Goal: Navigation & Orientation: Find specific page/section

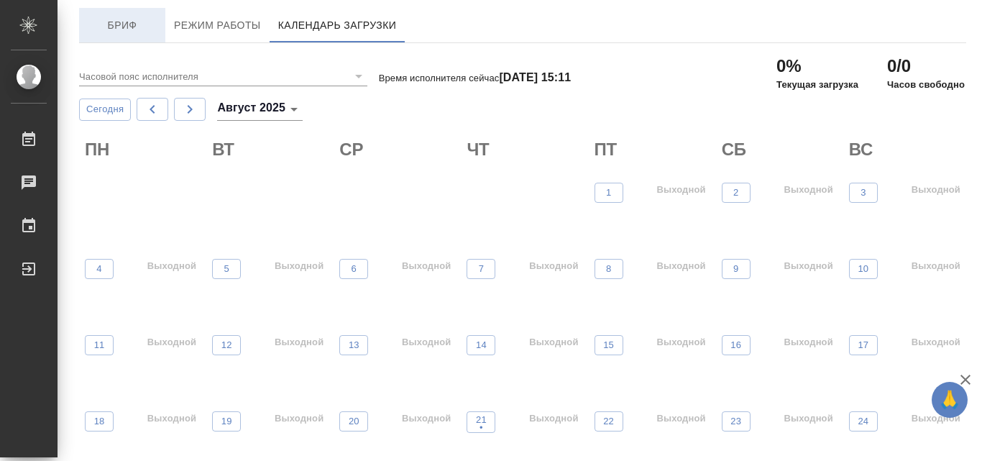
click at [127, 29] on span "Бриф" at bounding box center [122, 26] width 69 height 18
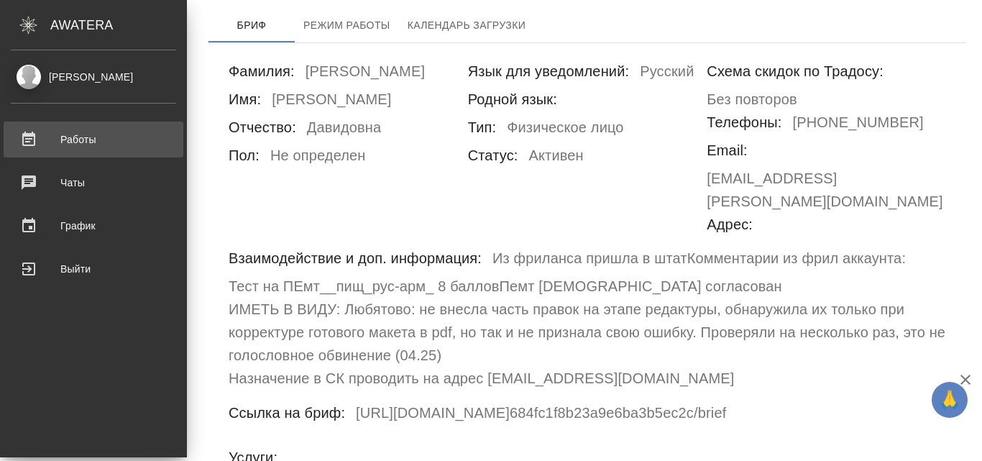
click at [37, 143] on div "Работы" at bounding box center [93, 140] width 165 height 22
